Goal: Navigation & Orientation: Find specific page/section

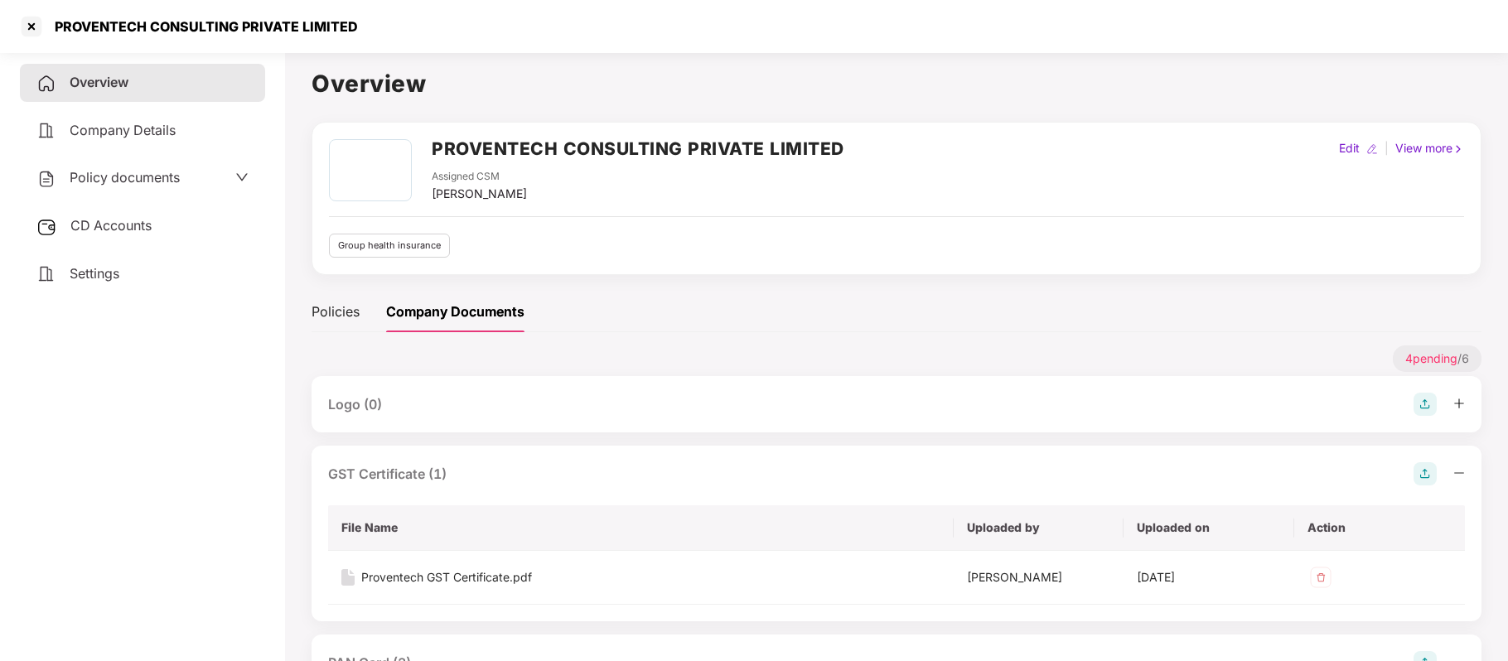
scroll to position [351, 0]
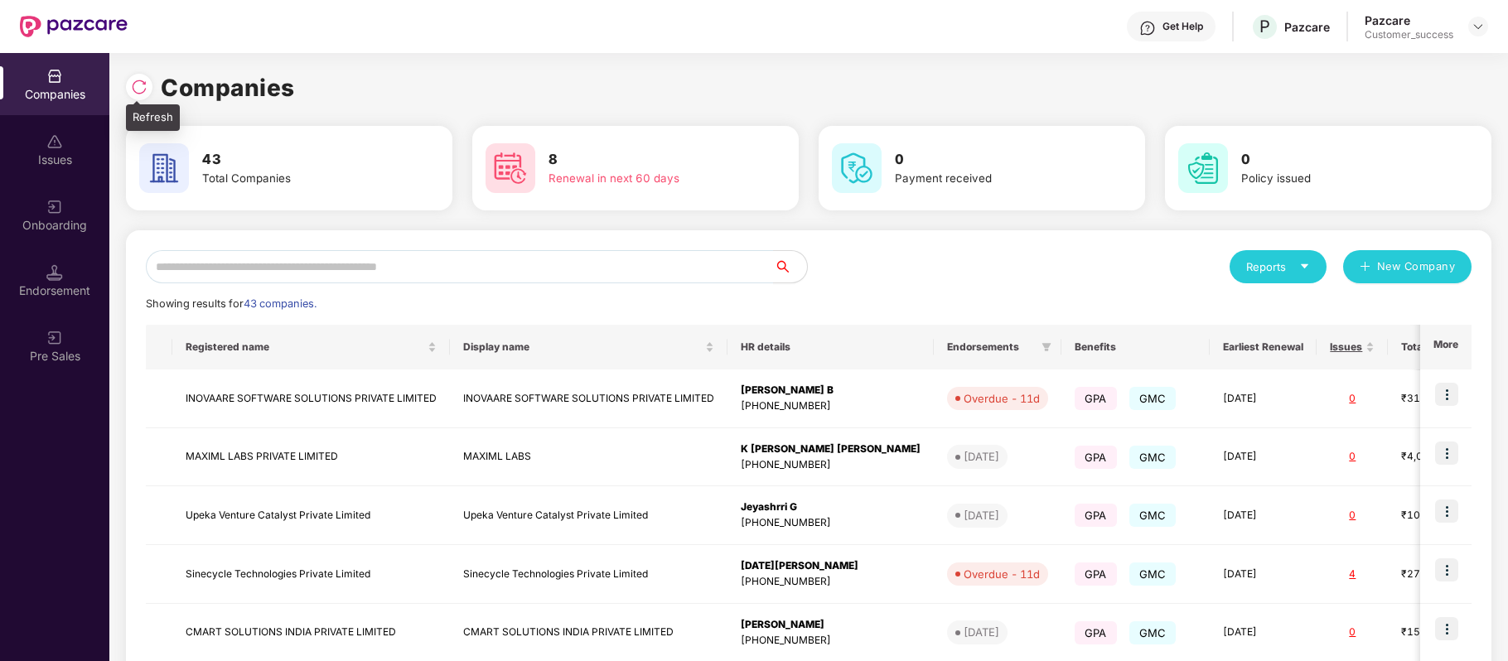
click at [141, 90] on img at bounding box center [139, 87] width 17 height 17
click at [249, 268] on input "text" at bounding box center [460, 266] width 628 height 33
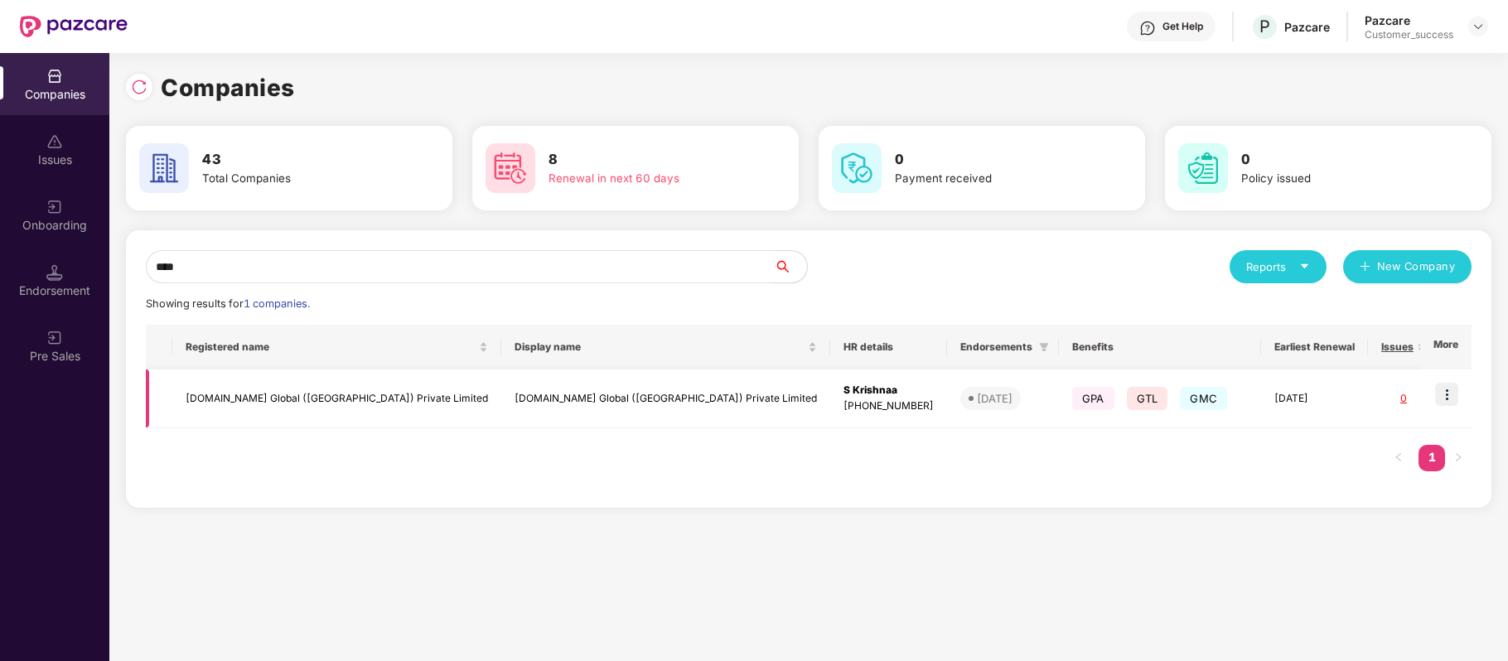
type input "****"
click at [1462, 391] on td at bounding box center [1445, 399] width 51 height 59
click at [1448, 399] on img at bounding box center [1446, 394] width 23 height 23
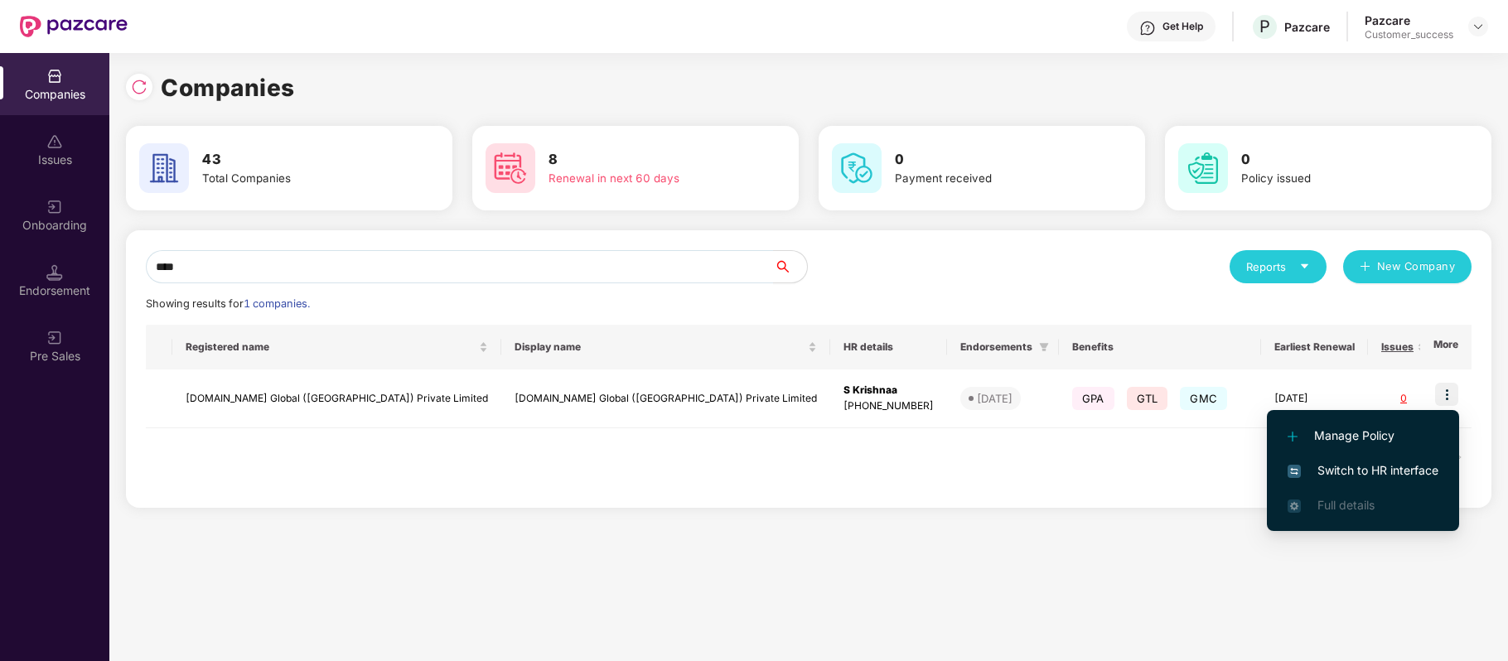
click at [1427, 472] on span "Switch to HR interface" at bounding box center [1363, 471] width 151 height 18
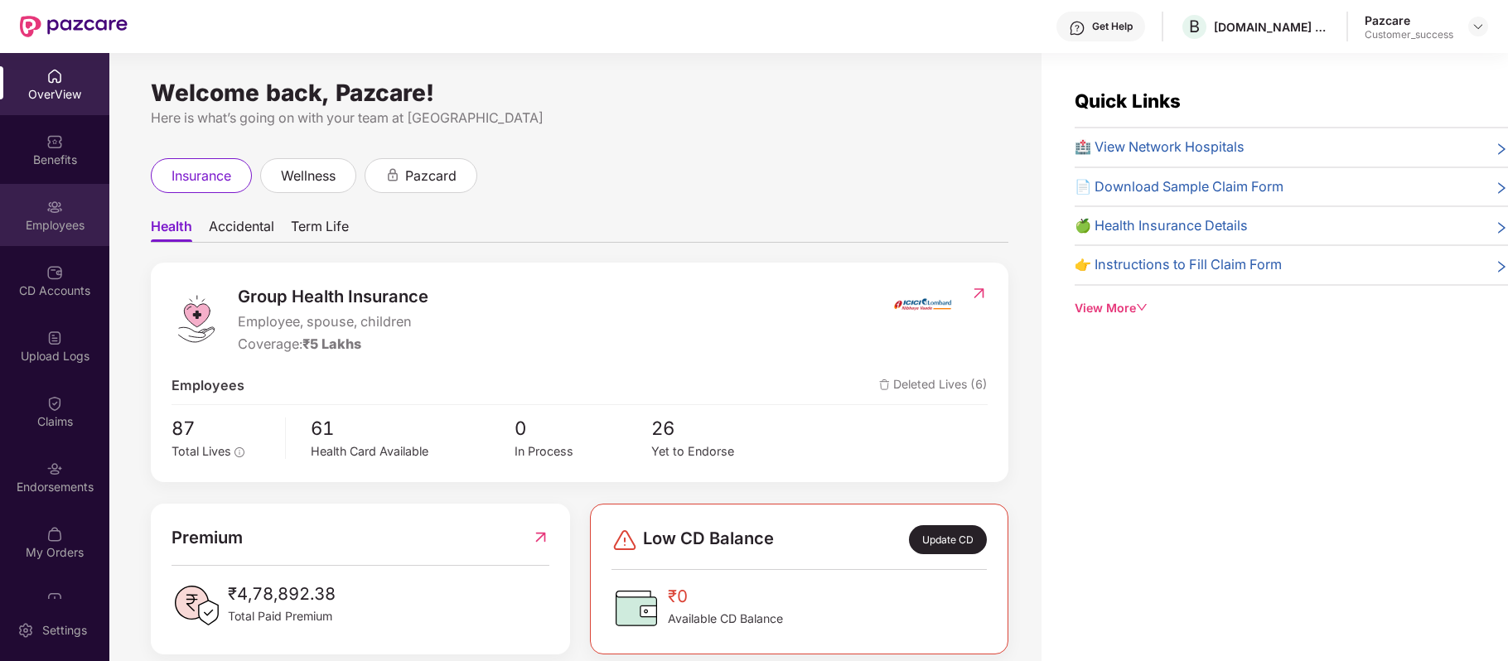
click at [46, 213] on img at bounding box center [54, 207] width 17 height 17
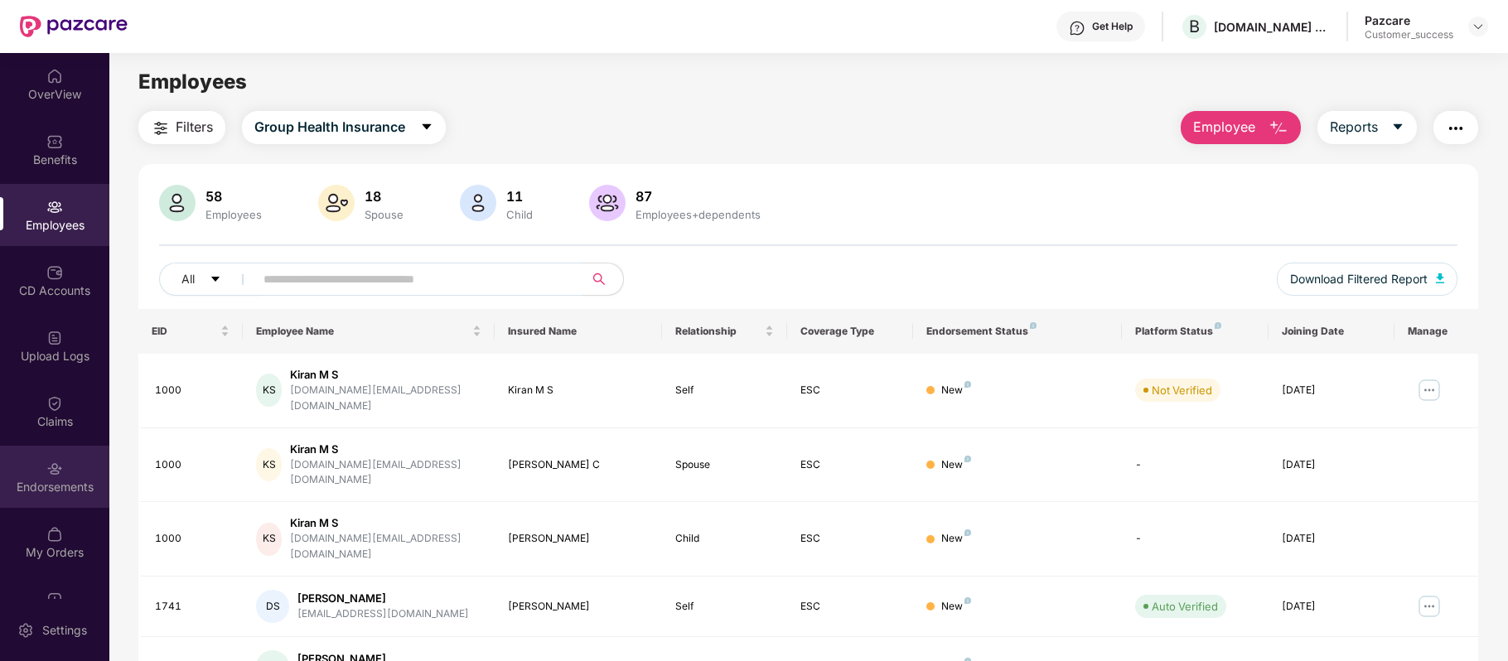
click at [35, 469] on div "Endorsements" at bounding box center [54, 477] width 109 height 62
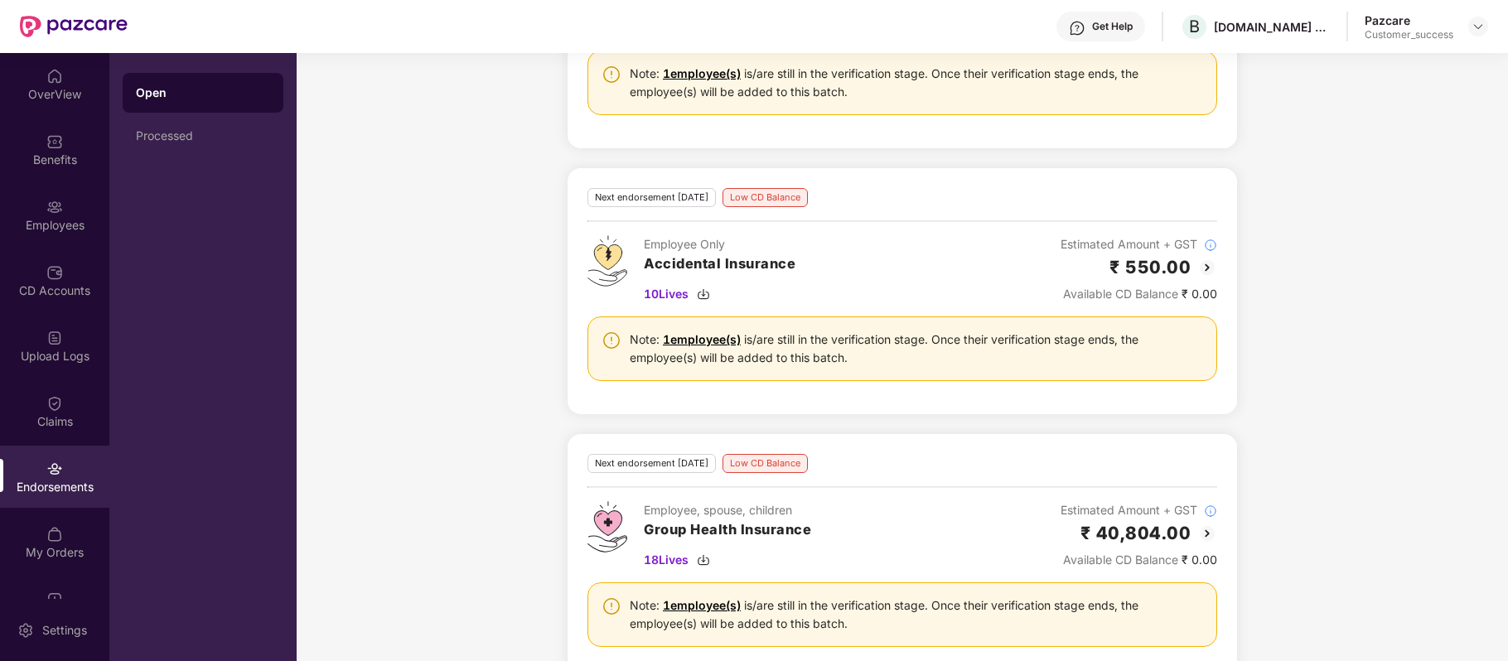
scroll to position [429, 0]
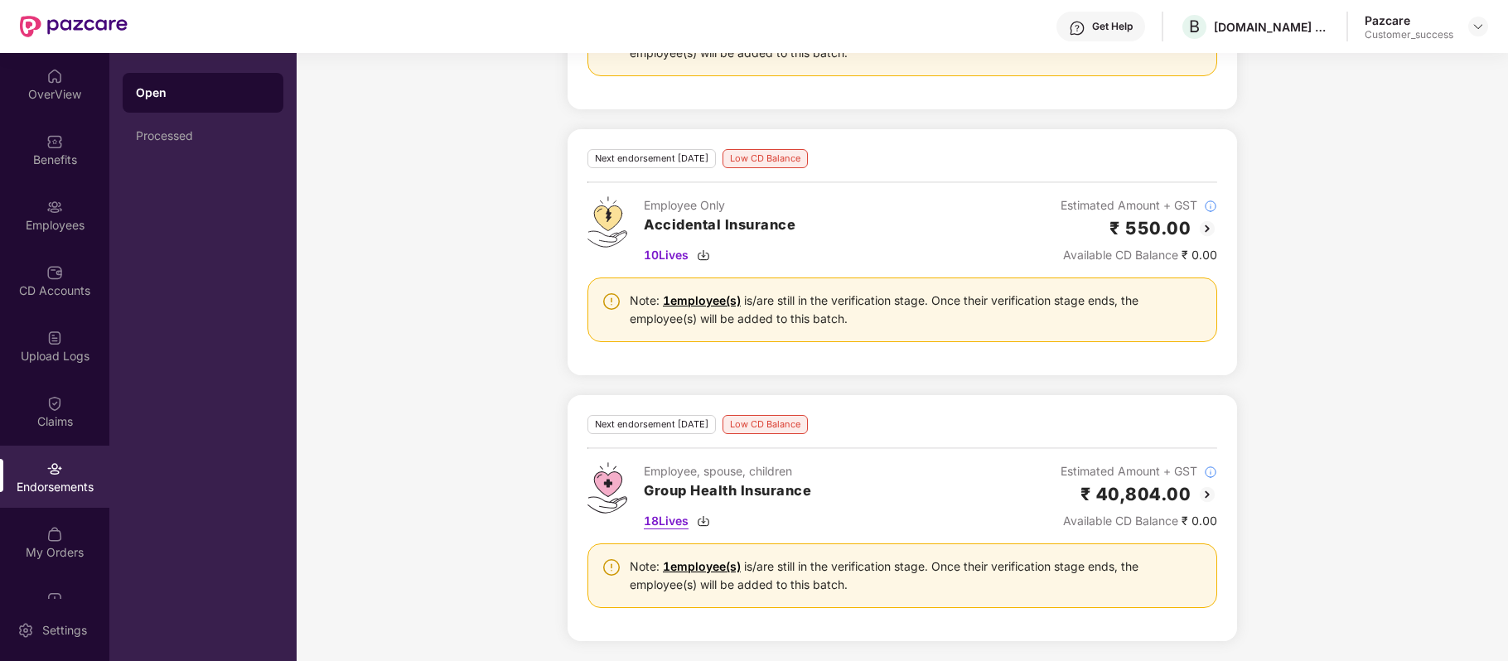
click at [665, 528] on span "18 Lives" at bounding box center [666, 521] width 45 height 18
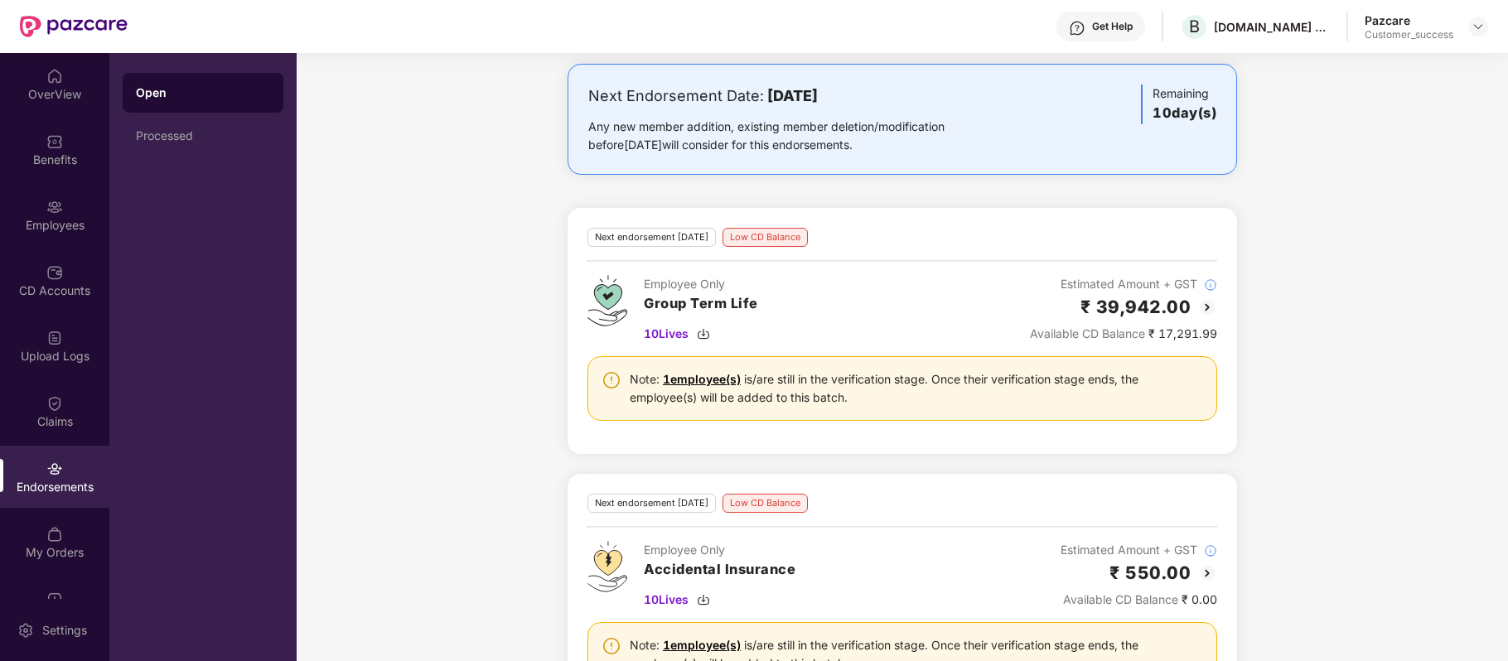
scroll to position [81, 0]
click at [689, 378] on link "1 employee(s)" at bounding box center [702, 378] width 78 height 14
click at [71, 215] on div "Employees" at bounding box center [54, 215] width 109 height 62
